Goal: Task Accomplishment & Management: Manage account settings

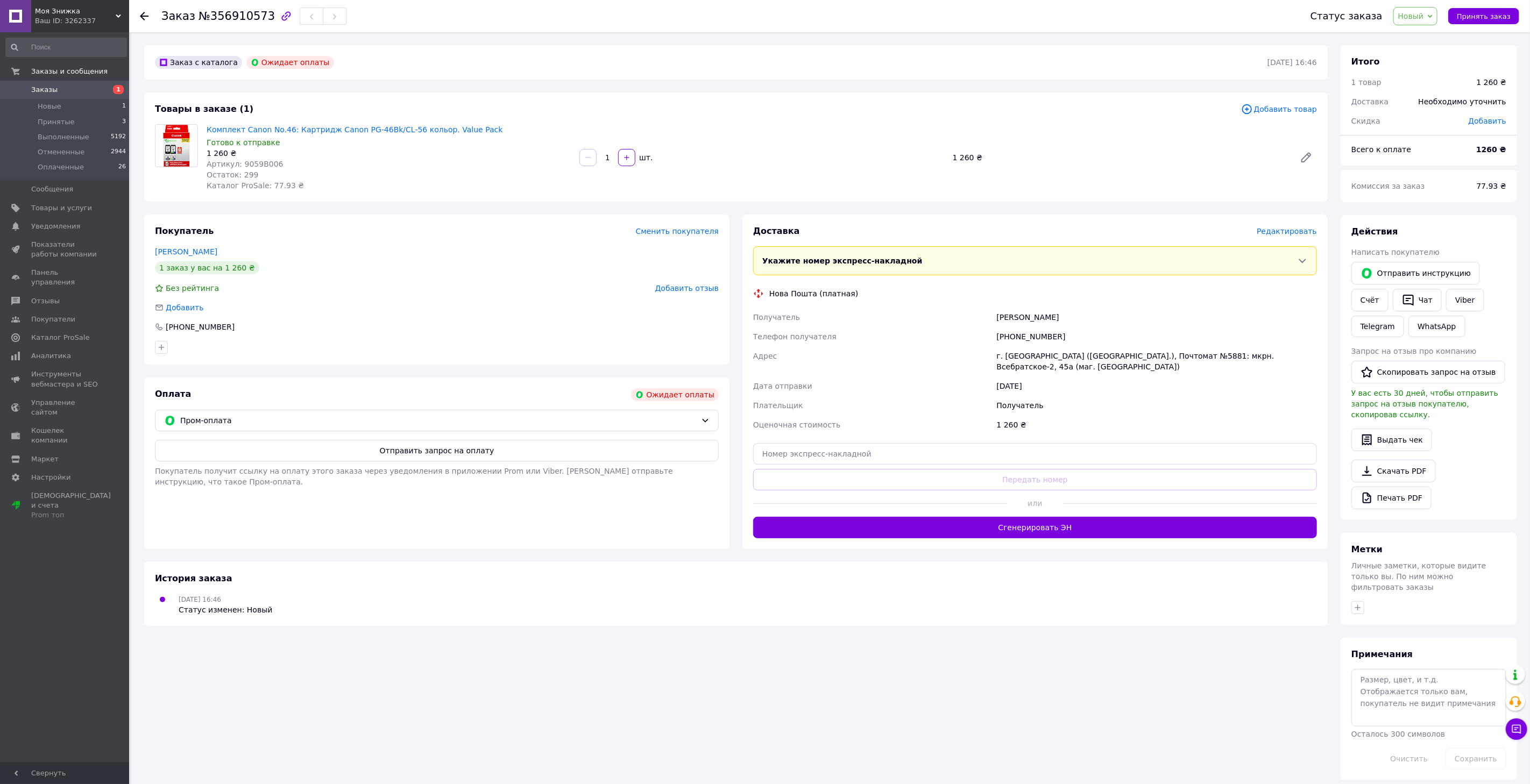
click at [264, 165] on span "Артикул: 9059B006" at bounding box center [245, 164] width 77 height 9
copy span "9059B006"
click at [636, 648] on div "Заказ с каталога Ожидает оплаты 12.08.2025 | 16:46 Товары в заказе (1) Добавить…" at bounding box center [736, 413] width 1197 height 735
click at [263, 165] on span "Артикул: 9059B006" at bounding box center [245, 164] width 77 height 9
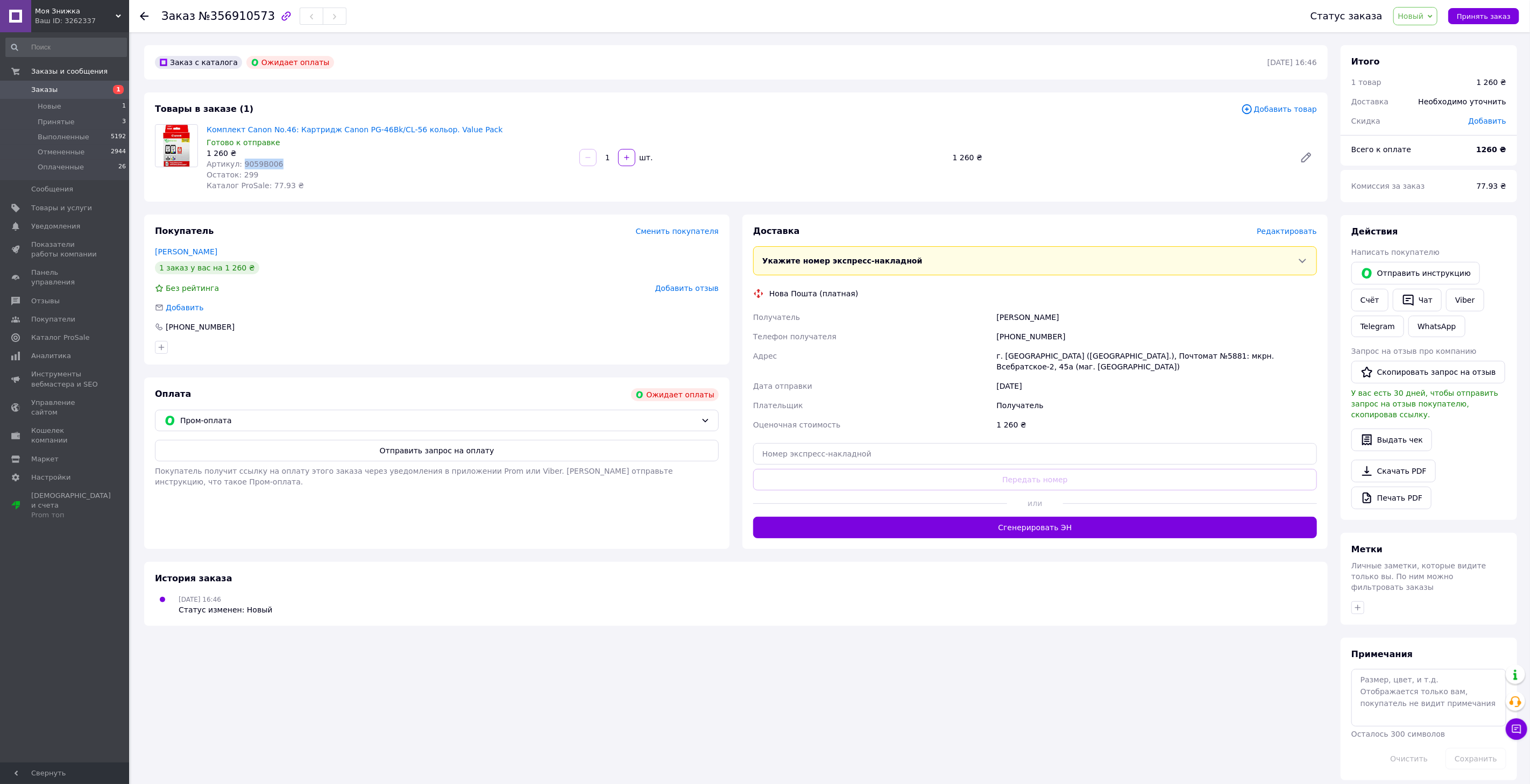
click at [263, 165] on span "Артикул: 9059B006" at bounding box center [245, 164] width 77 height 9
copy span "9059B006"
click at [736, 323] on div "Доставка Редактировать Укажите номер экспресс-накладной Обязательно введите ном…" at bounding box center [1034, 382] width 598 height 334
click at [438, 444] on button "Отправить запрос на оплату" at bounding box center [436, 450] width 564 height 22
click at [253, 161] on span "Артикул: 9059B006" at bounding box center [245, 164] width 77 height 9
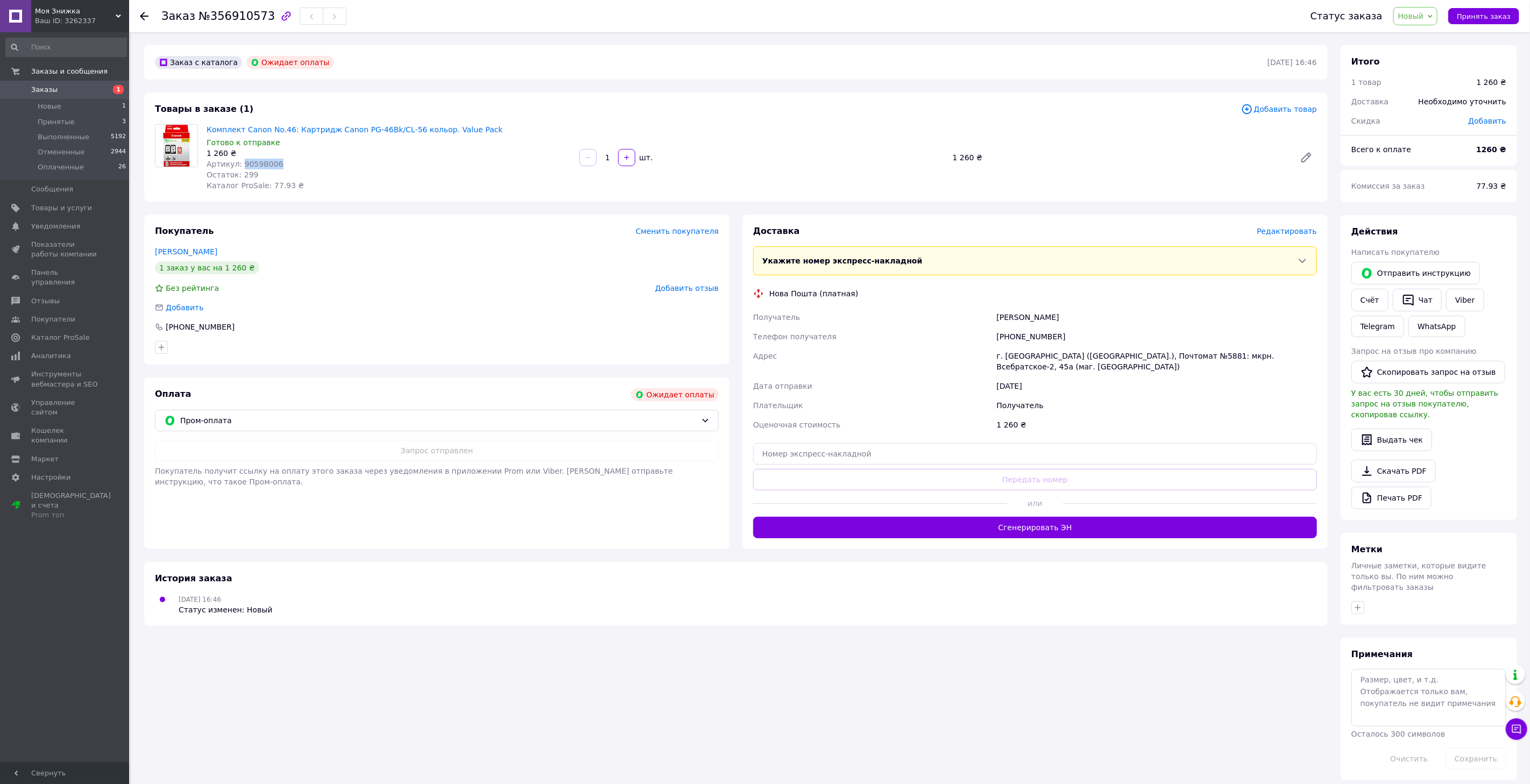
click at [253, 161] on span "Артикул: 9059B006" at bounding box center [245, 164] width 77 height 9
copy span "9059B006"
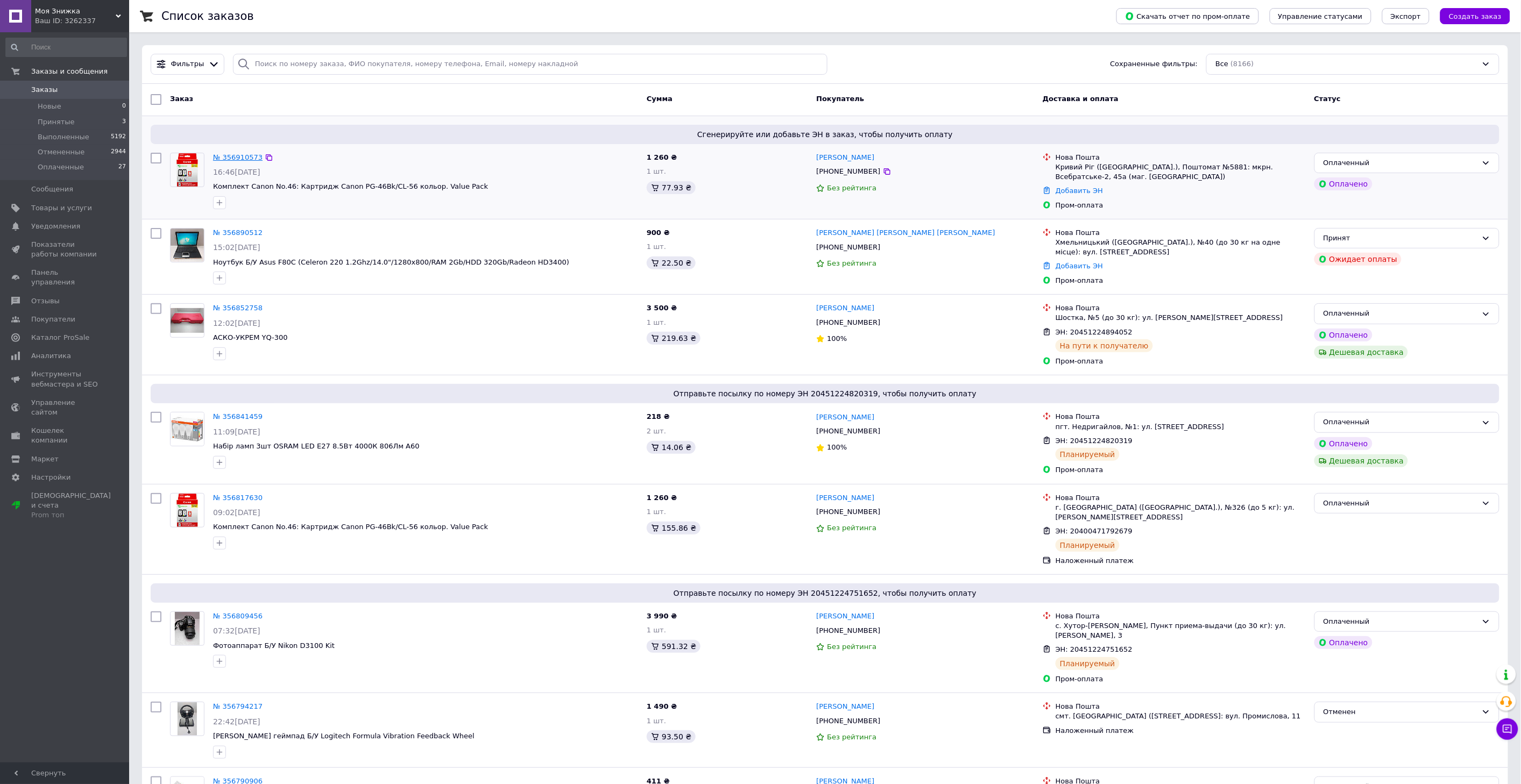
click at [232, 159] on link "№ 356910573" at bounding box center [238, 157] width 49 height 8
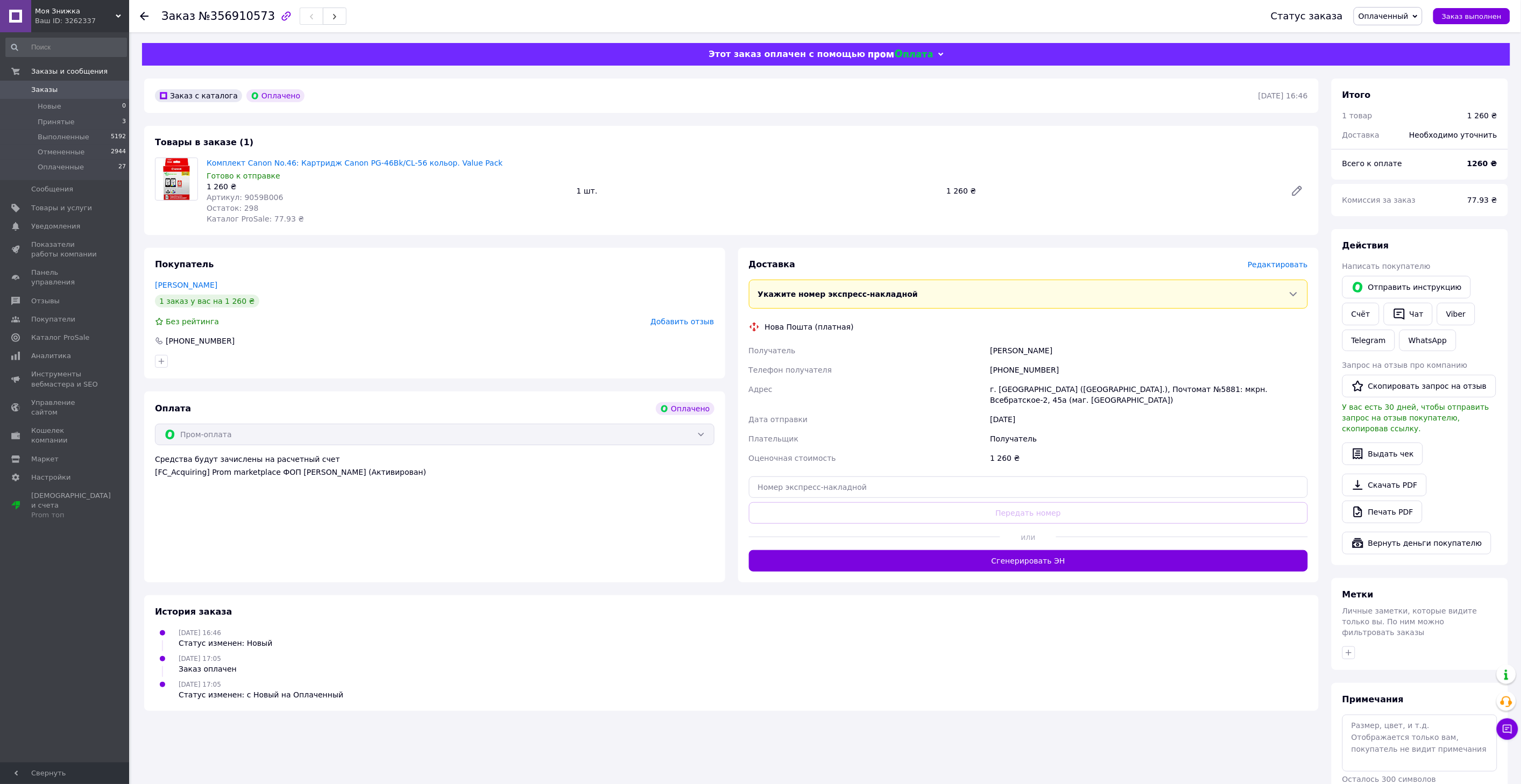
click at [260, 196] on span "Артикул: 9059B006" at bounding box center [245, 197] width 77 height 9
click at [260, 195] on span "Артикул: 9059B006" at bounding box center [245, 197] width 77 height 9
copy span "9059B006"
click at [1276, 266] on span "Редактировать" at bounding box center [1278, 264] width 60 height 9
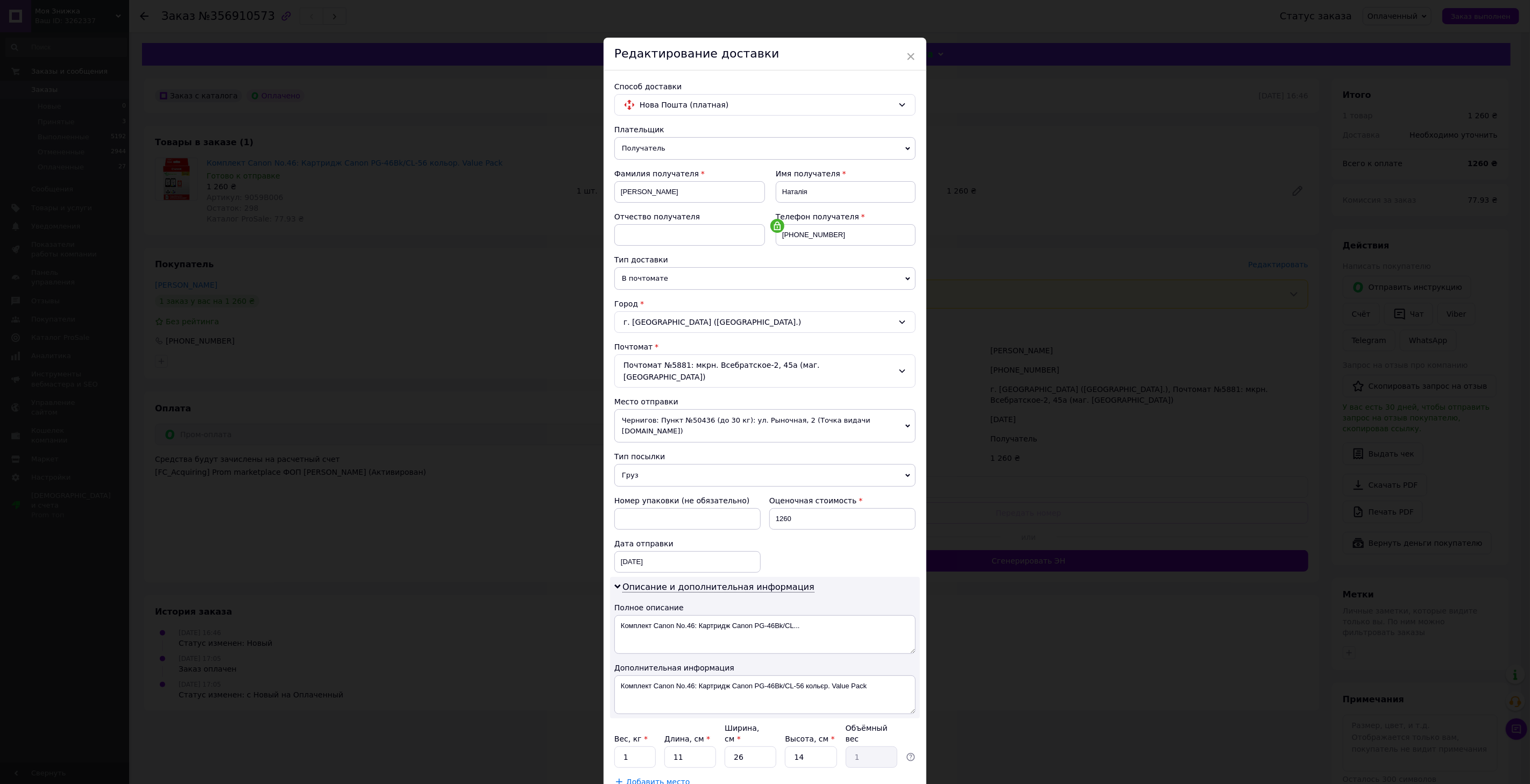
click at [689, 412] on span "Чернигов: Пункт №50436 (до 30 кг): ул. Рыночная, 2 (Точка видачи [DOMAIN_NAME])" at bounding box center [764, 426] width 301 height 33
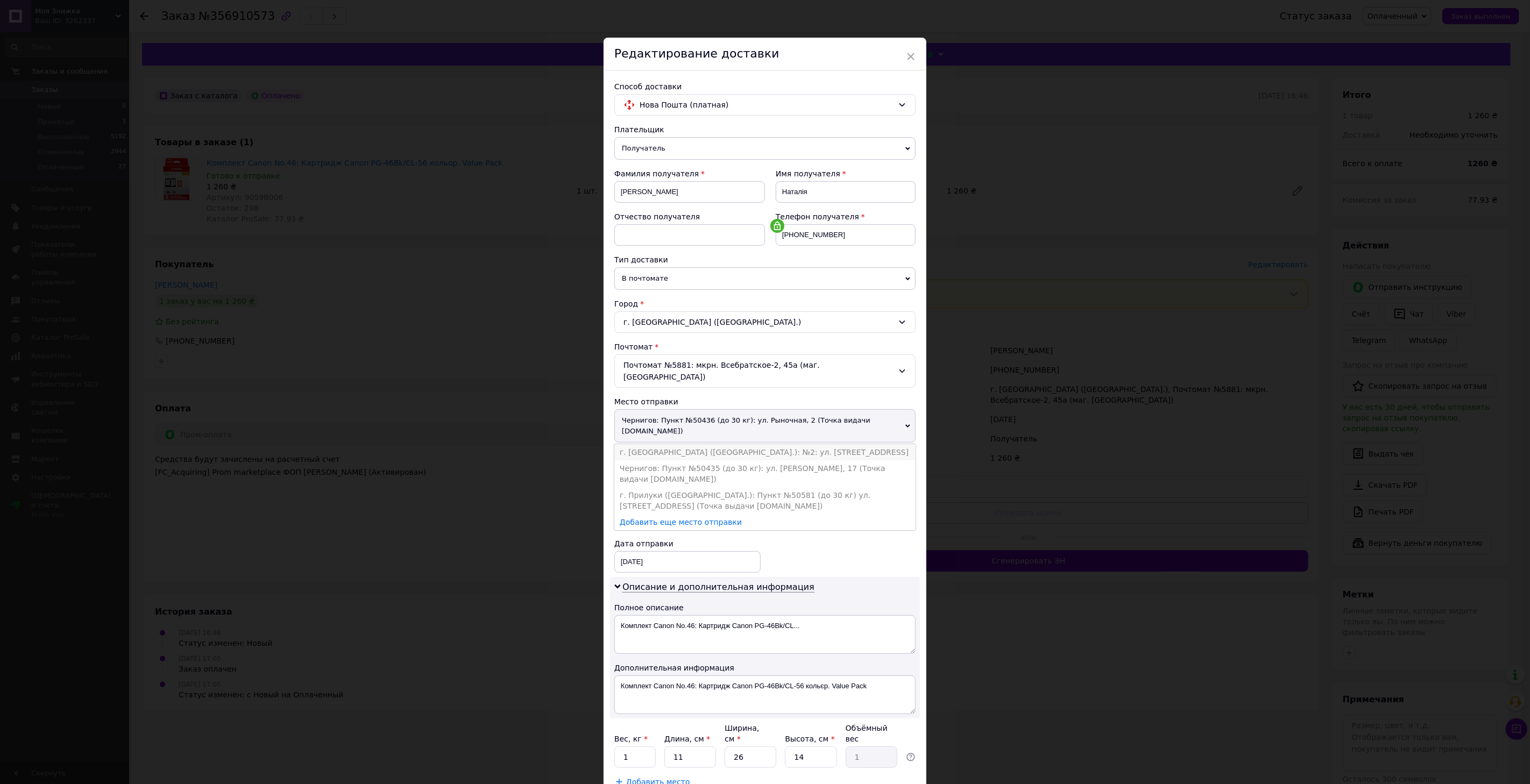
click at [719, 444] on li "г. [GEOGRAPHIC_DATA] ([GEOGRAPHIC_DATA].): №2: ул. [STREET_ADDRESS]" at bounding box center [764, 452] width 301 height 16
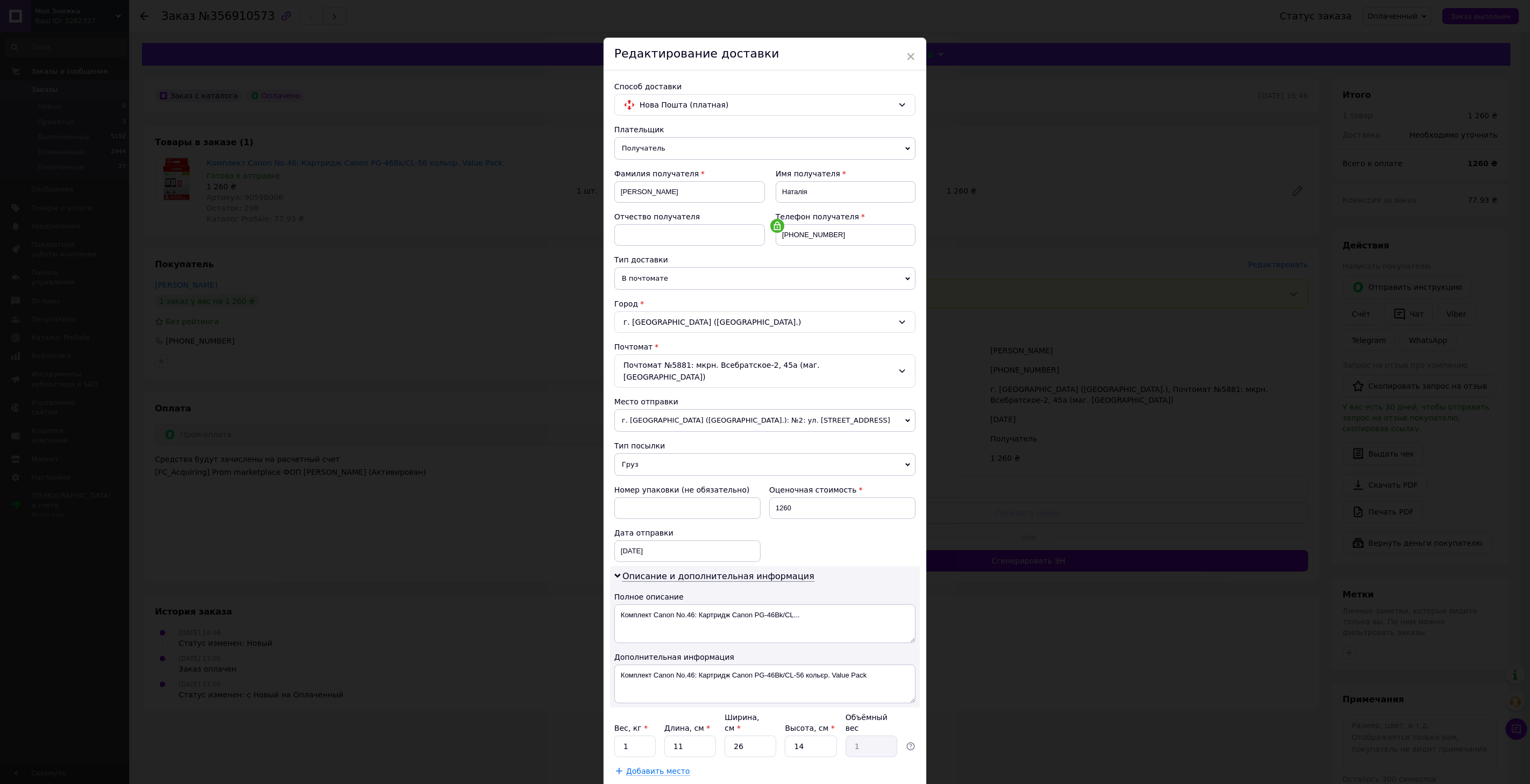
click at [647, 736] on div "Плательщик Получатель Отправитель Фамилия получателя [PERSON_NAME] Имя получате…" at bounding box center [764, 450] width 301 height 652
click at [647, 735] on input "1" at bounding box center [634, 746] width 41 height 22
type input "0.4"
type input "2"
type input "0.18"
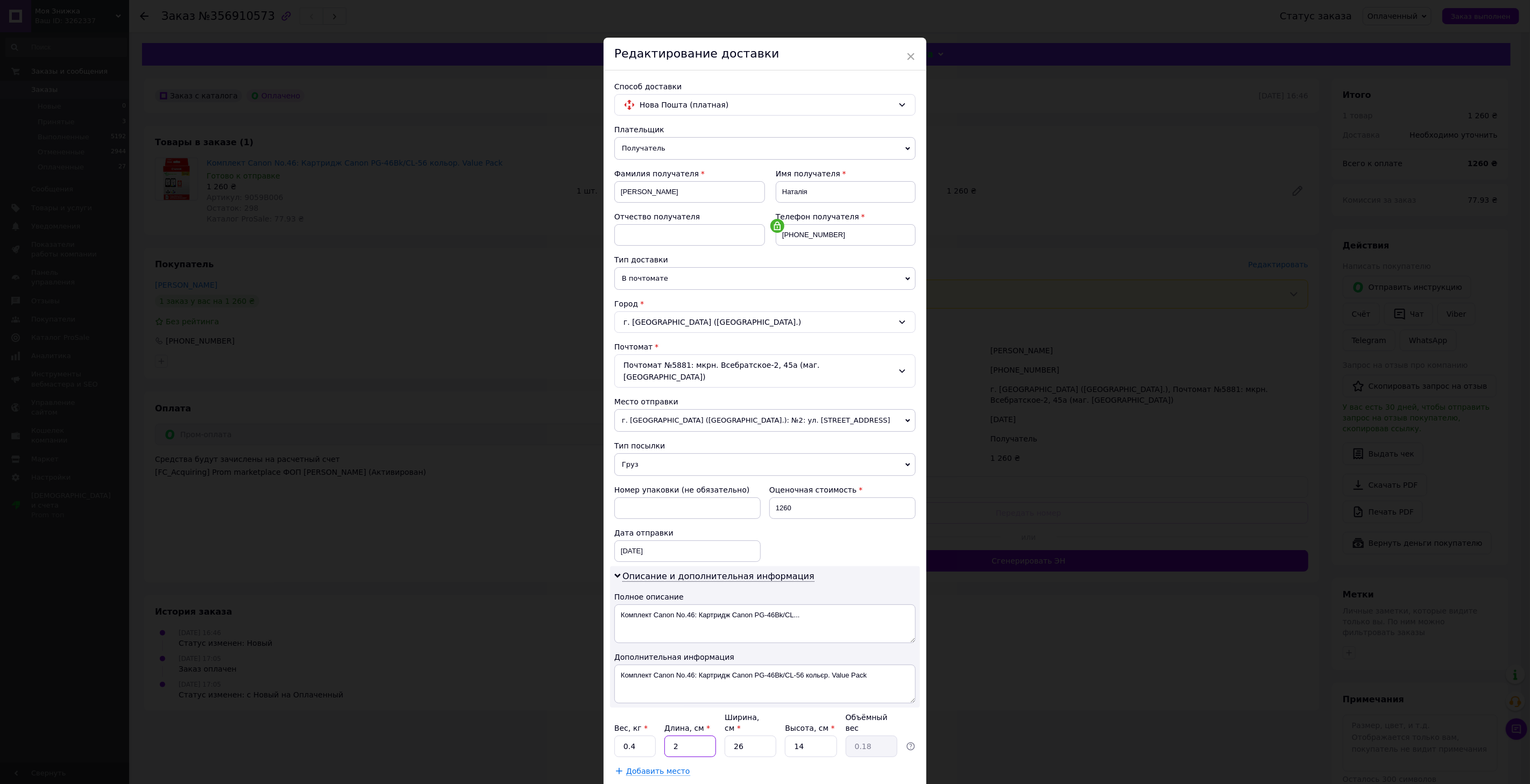
type input "20"
type input "1.82"
type input "20"
type input "1"
type input "0.1"
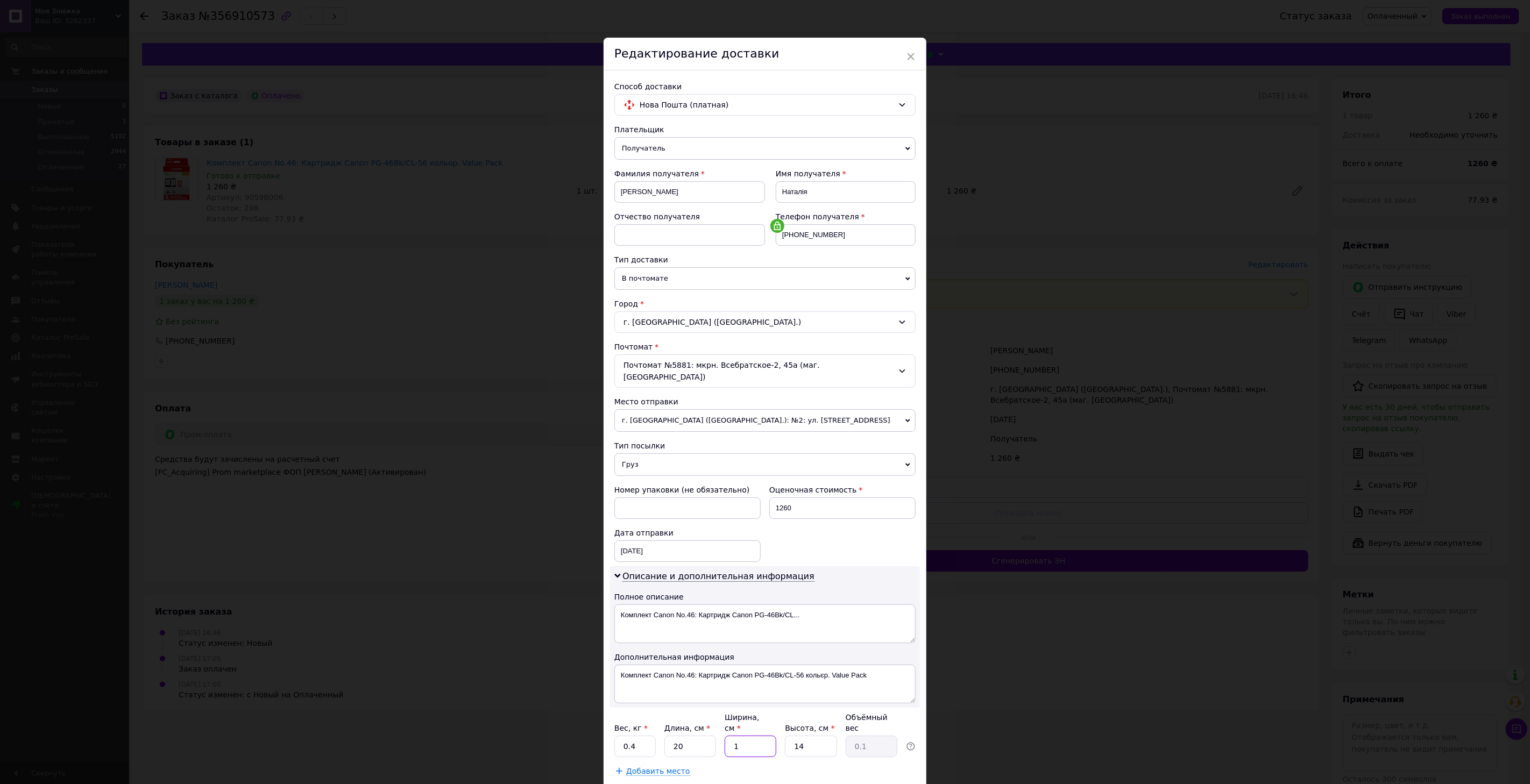
type input "12"
type input "0.84"
type input "12"
type input "7"
type input "0.42"
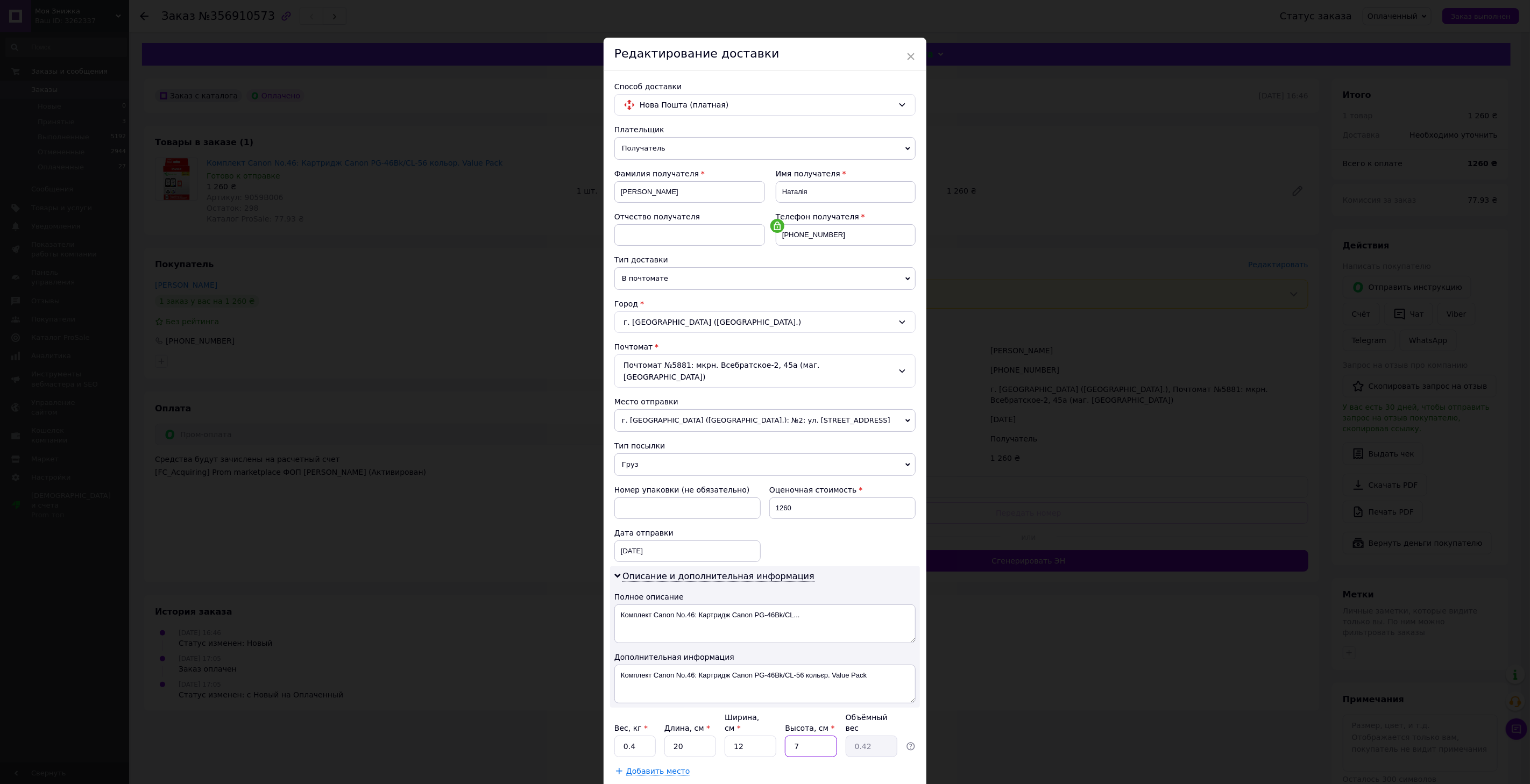
type input "7"
click at [741, 765] on div "Добавить место" at bounding box center [764, 770] width 301 height 11
click at [890, 783] on div "Сохранить" at bounding box center [884, 798] width 62 height 22
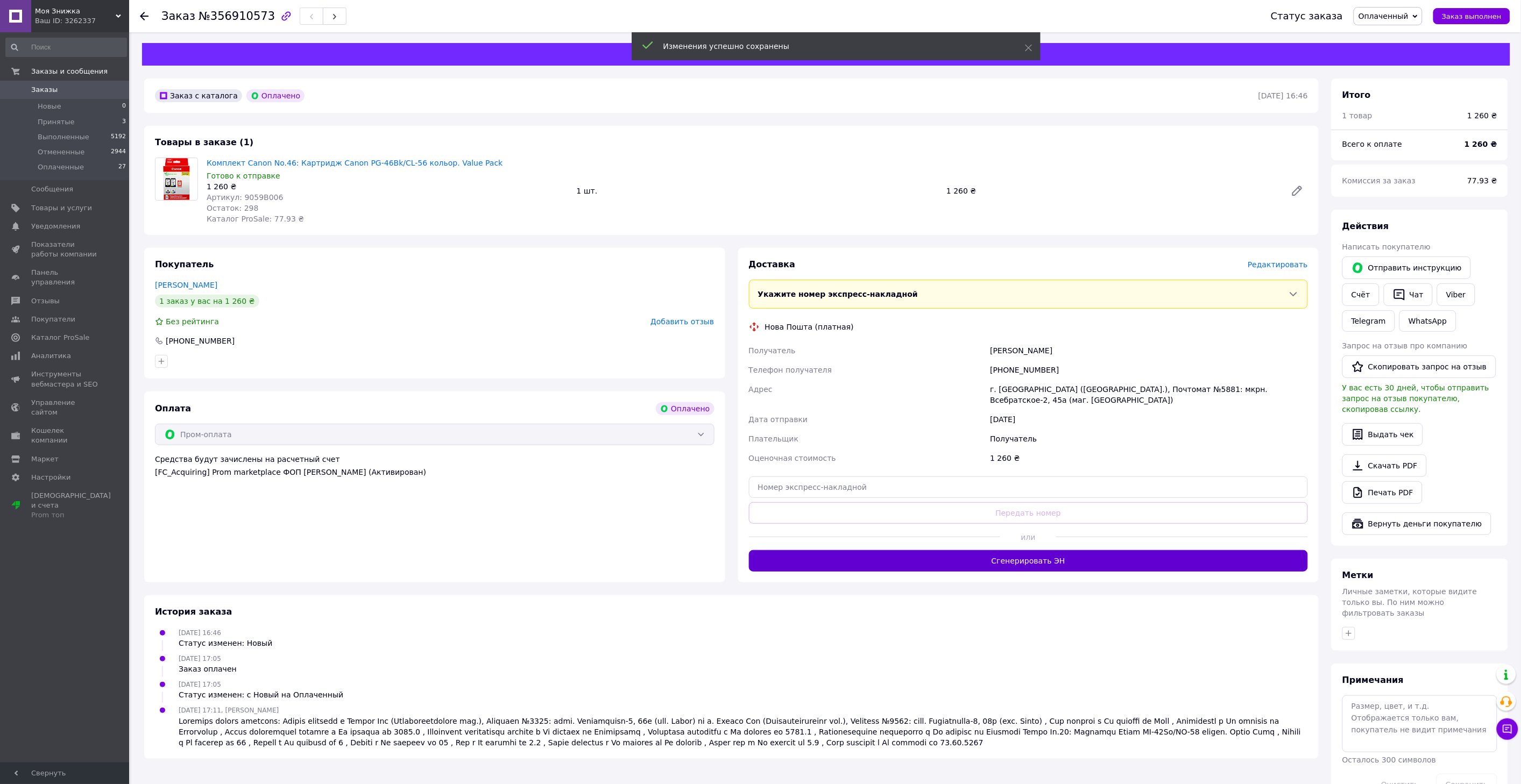
click at [1031, 565] on button "Сгенерировать ЭН" at bounding box center [1029, 560] width 560 height 22
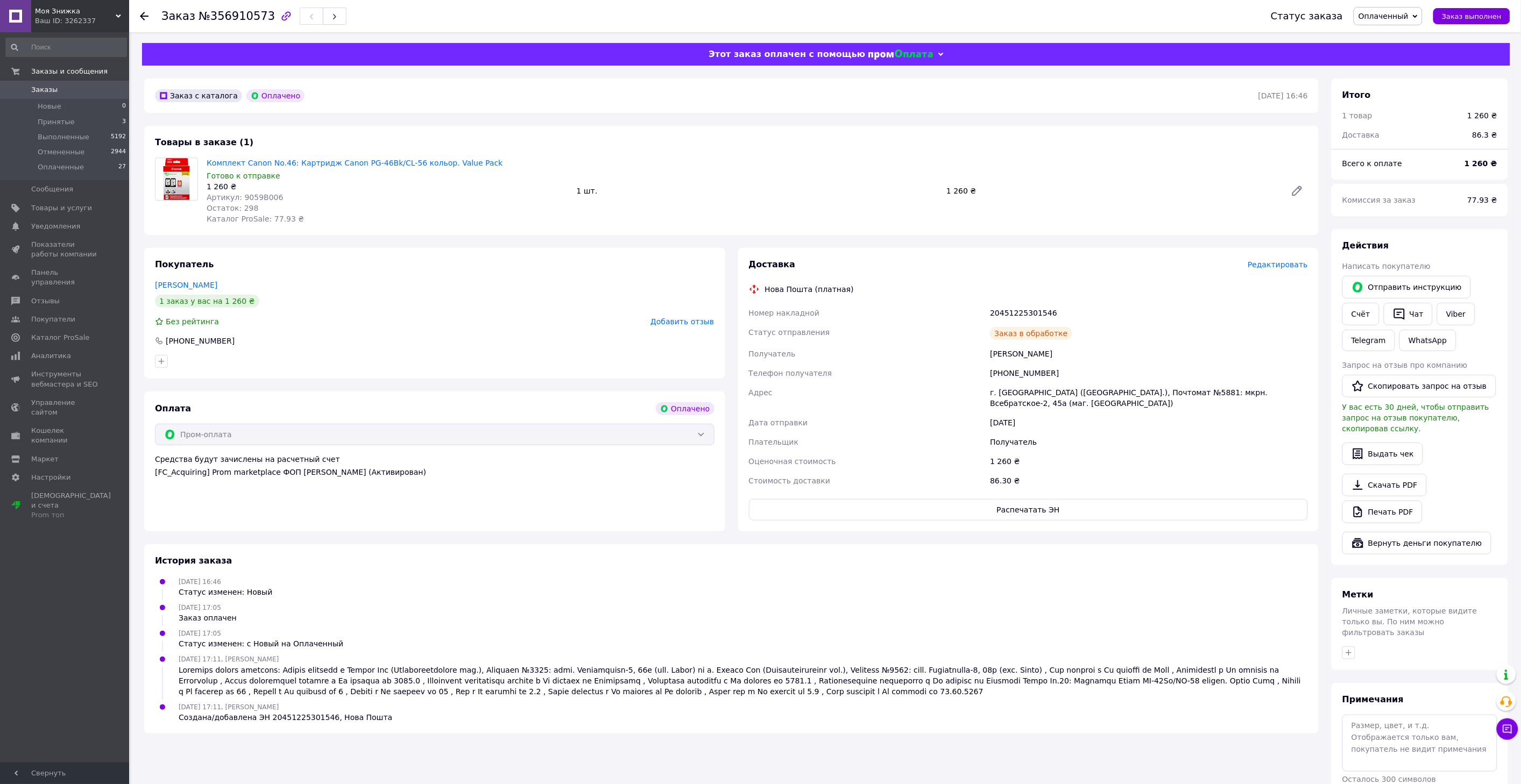
click at [1013, 314] on div "20451225301546" at bounding box center [1148, 313] width 322 height 19
copy div "20451225301546"
